Goal: Information Seeking & Learning: Learn about a topic

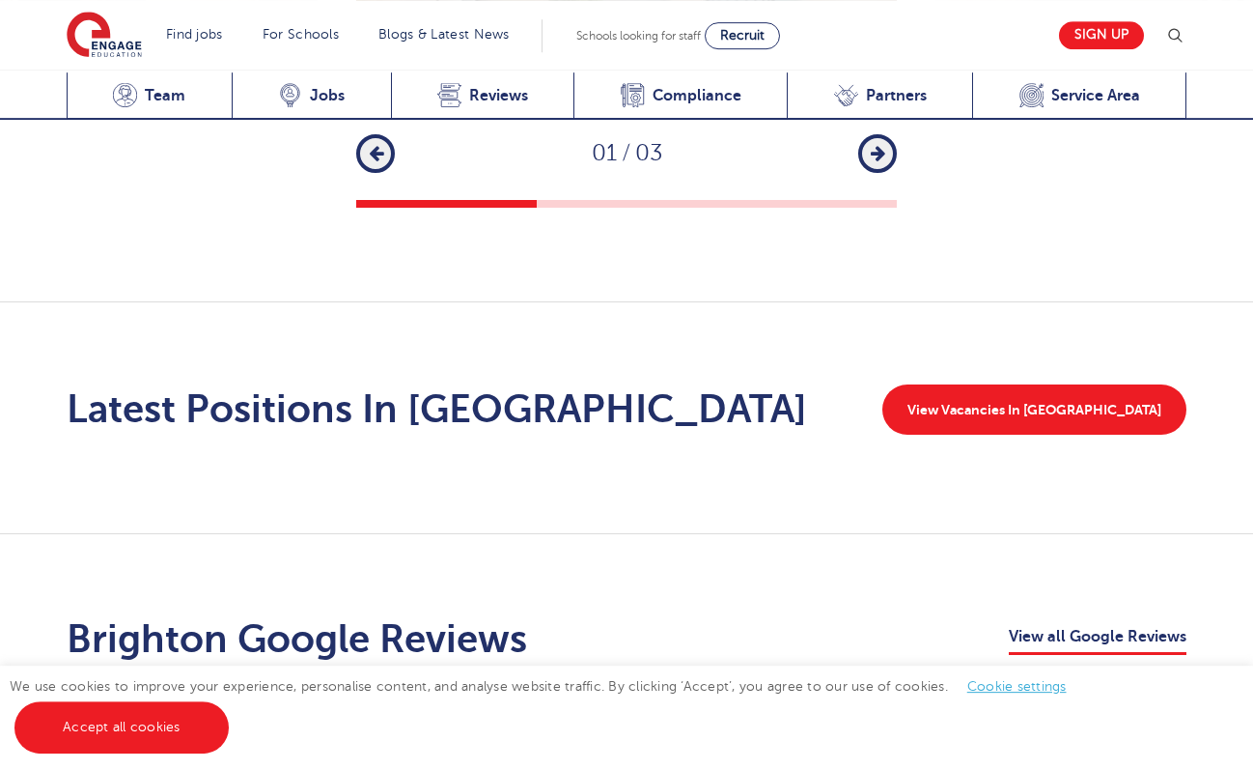
scroll to position [2955, 0]
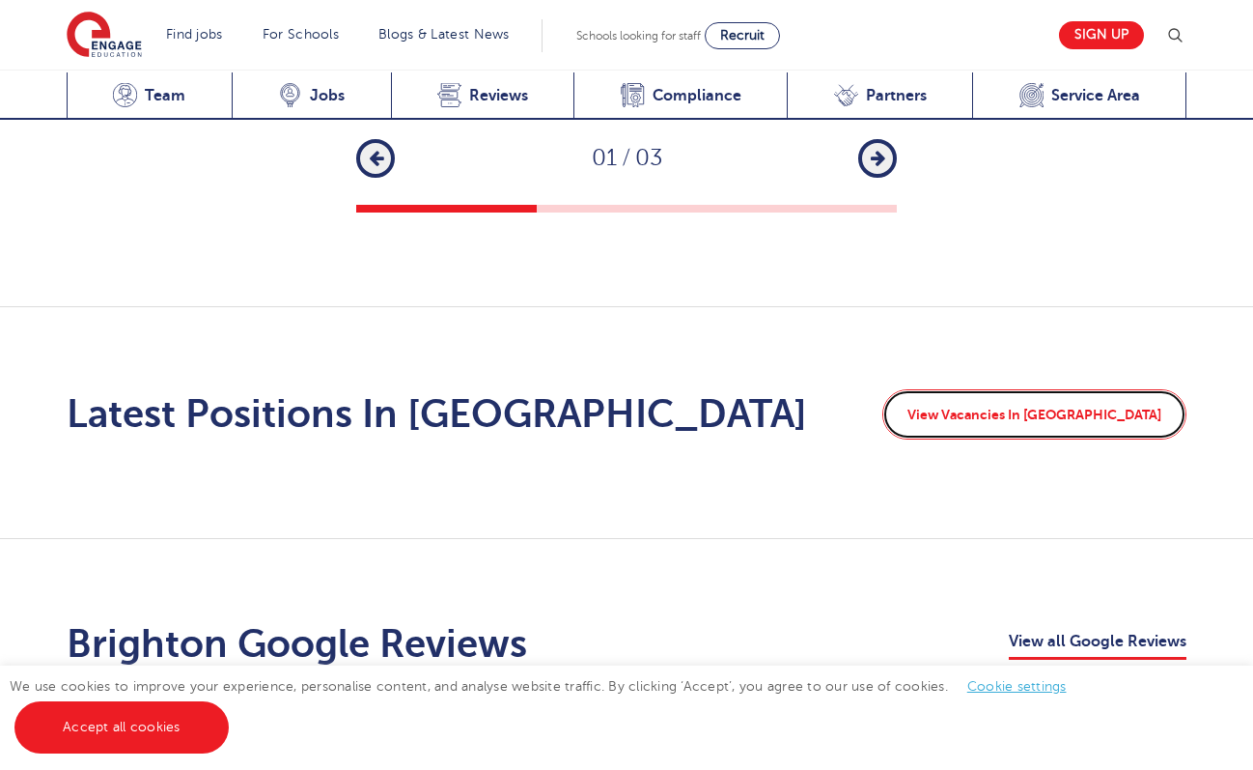
click at [1041, 389] on link "View Vacancies In Brighton" at bounding box center [1035, 414] width 304 height 50
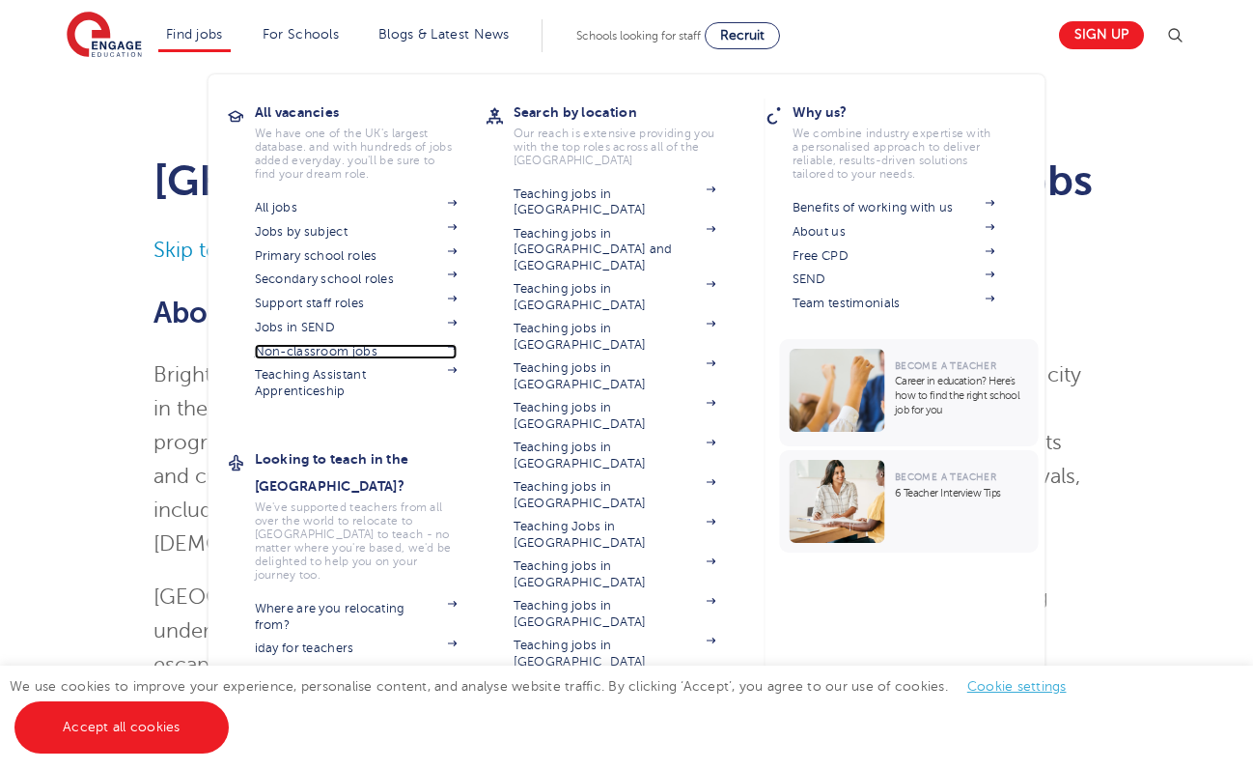
click at [313, 357] on link "Non-classroom jobs" at bounding box center [356, 351] width 203 height 15
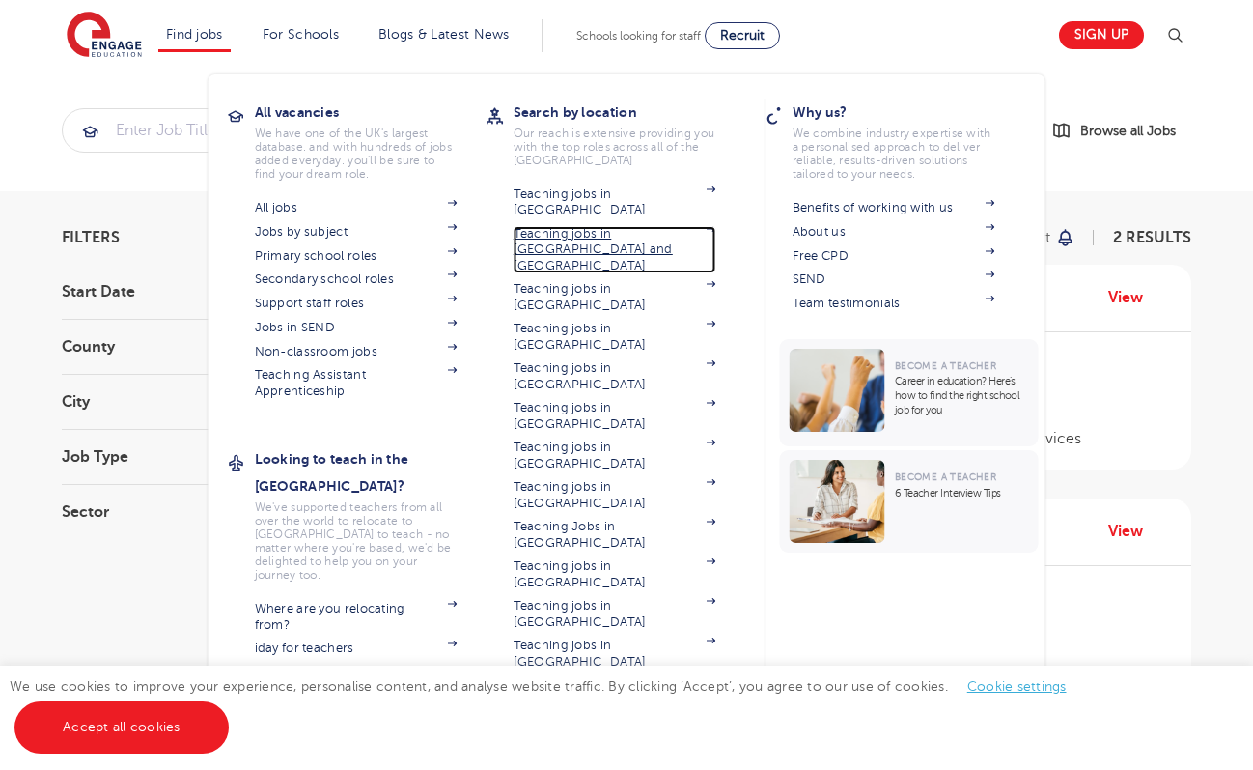
click at [540, 226] on link "Teaching jobs in [GEOGRAPHIC_DATA] and [GEOGRAPHIC_DATA]" at bounding box center [615, 249] width 203 height 47
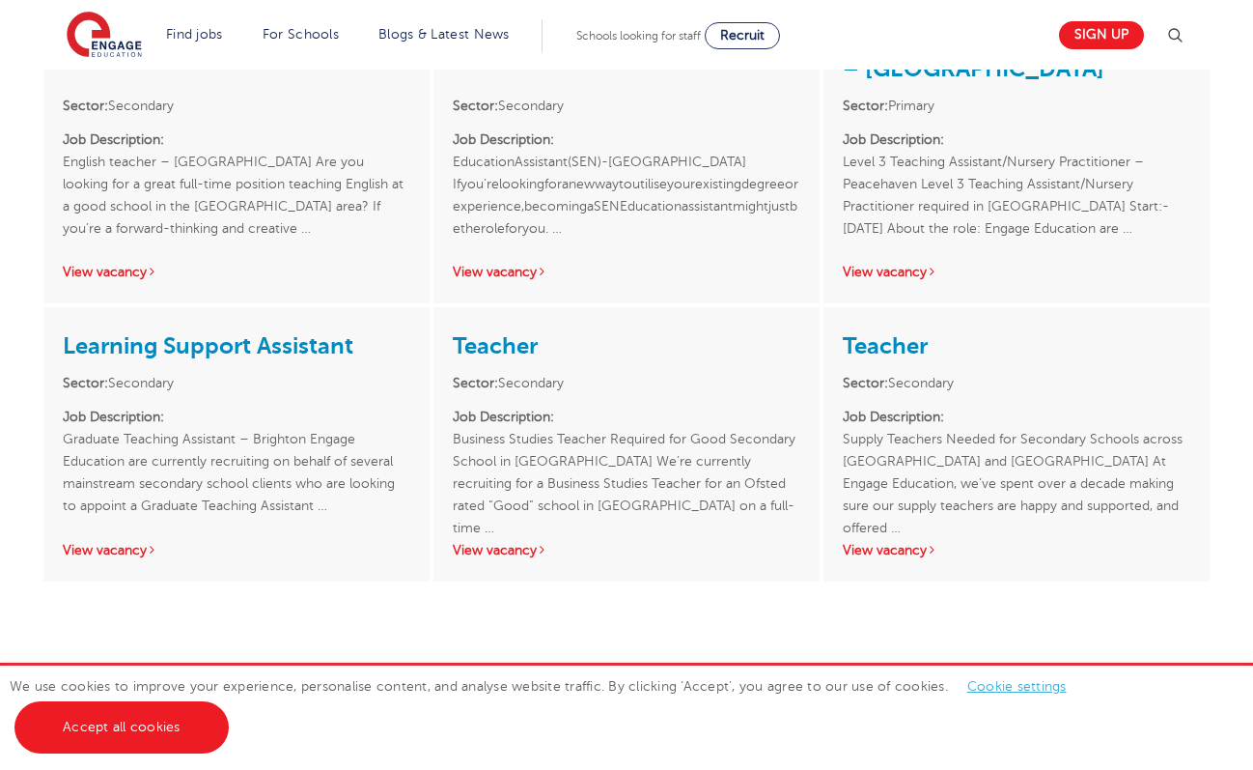
scroll to position [1642, 0]
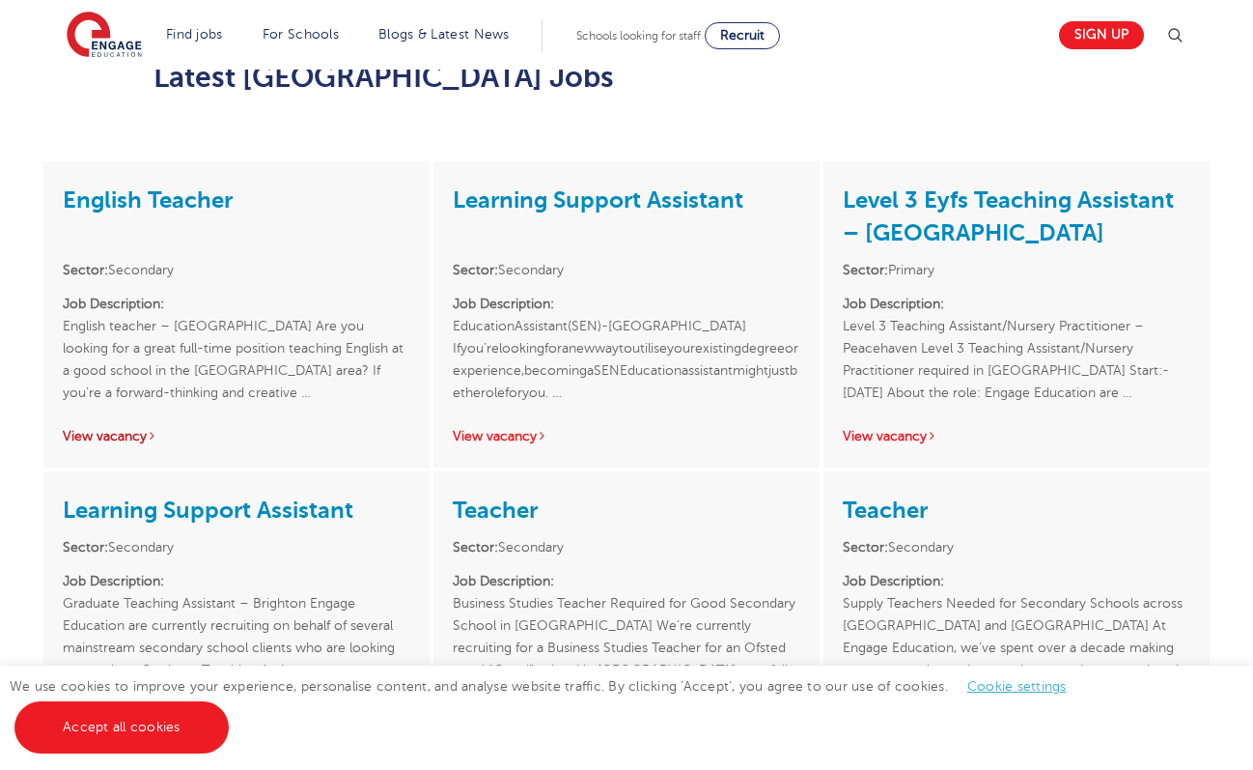
click at [133, 429] on link "View vacancy" at bounding box center [110, 436] width 95 height 14
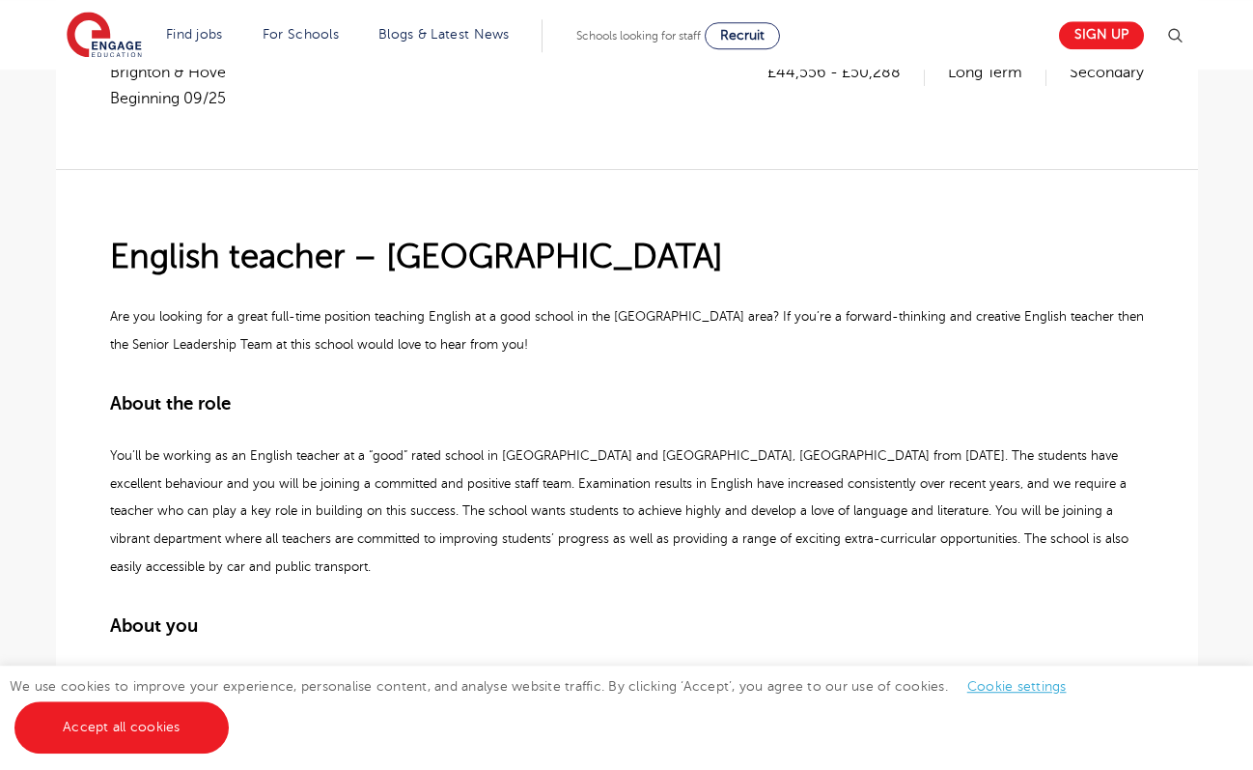
scroll to position [164, 0]
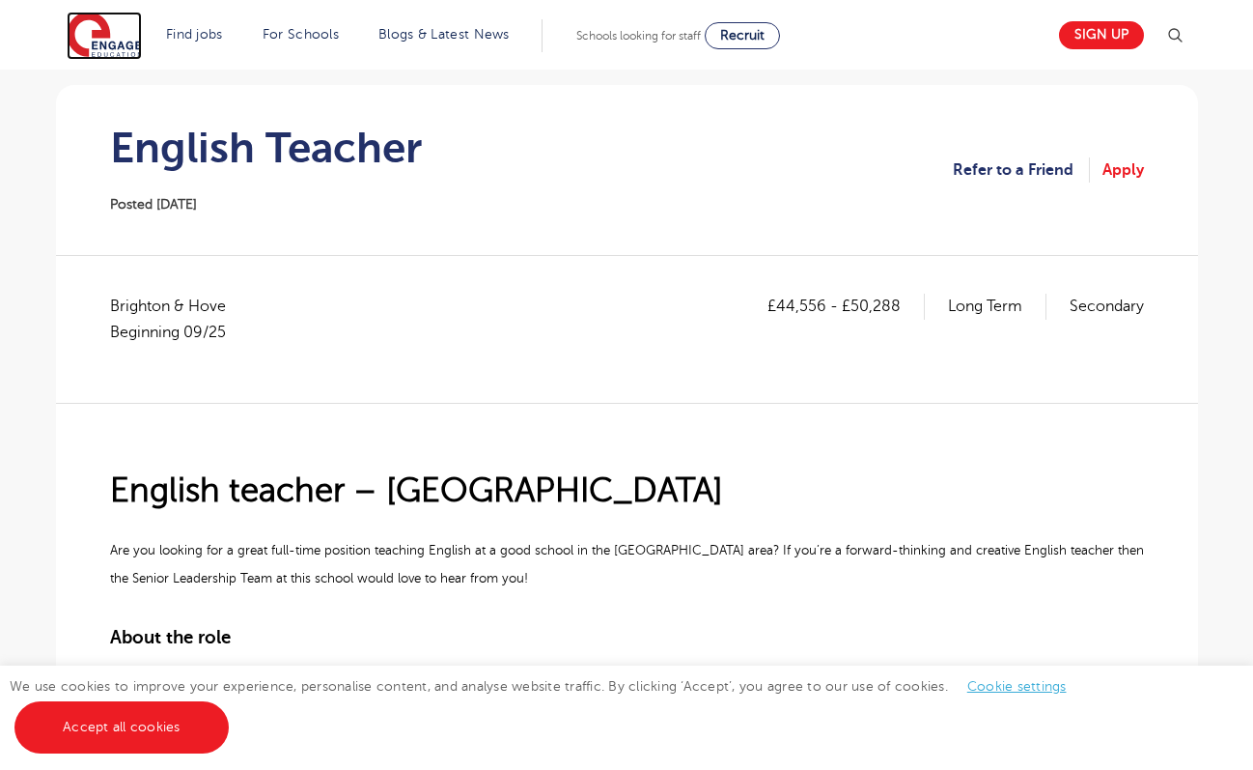
click at [91, 32] on img at bounding box center [104, 36] width 75 height 48
